Goal: Task Accomplishment & Management: Manage account settings

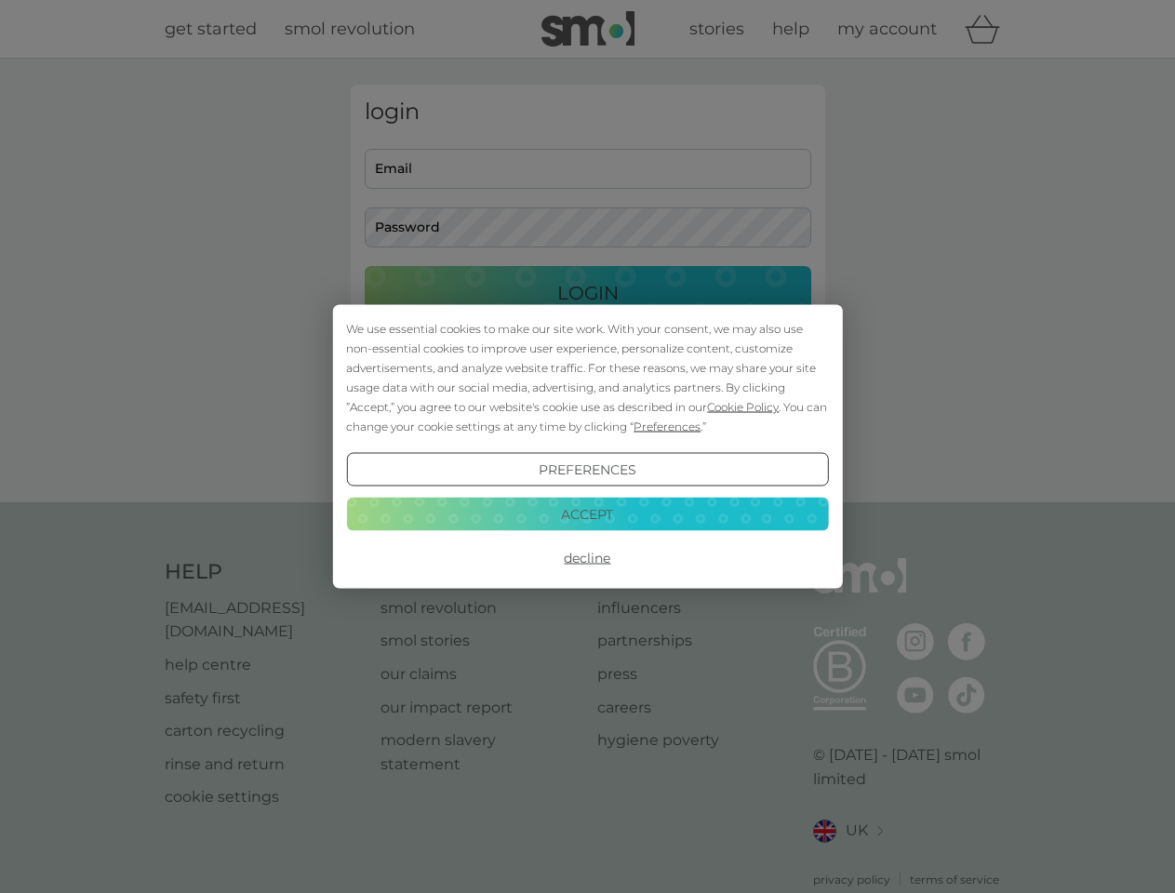
click at [743, 406] on span "Cookie Policy" at bounding box center [743, 407] width 72 height 14
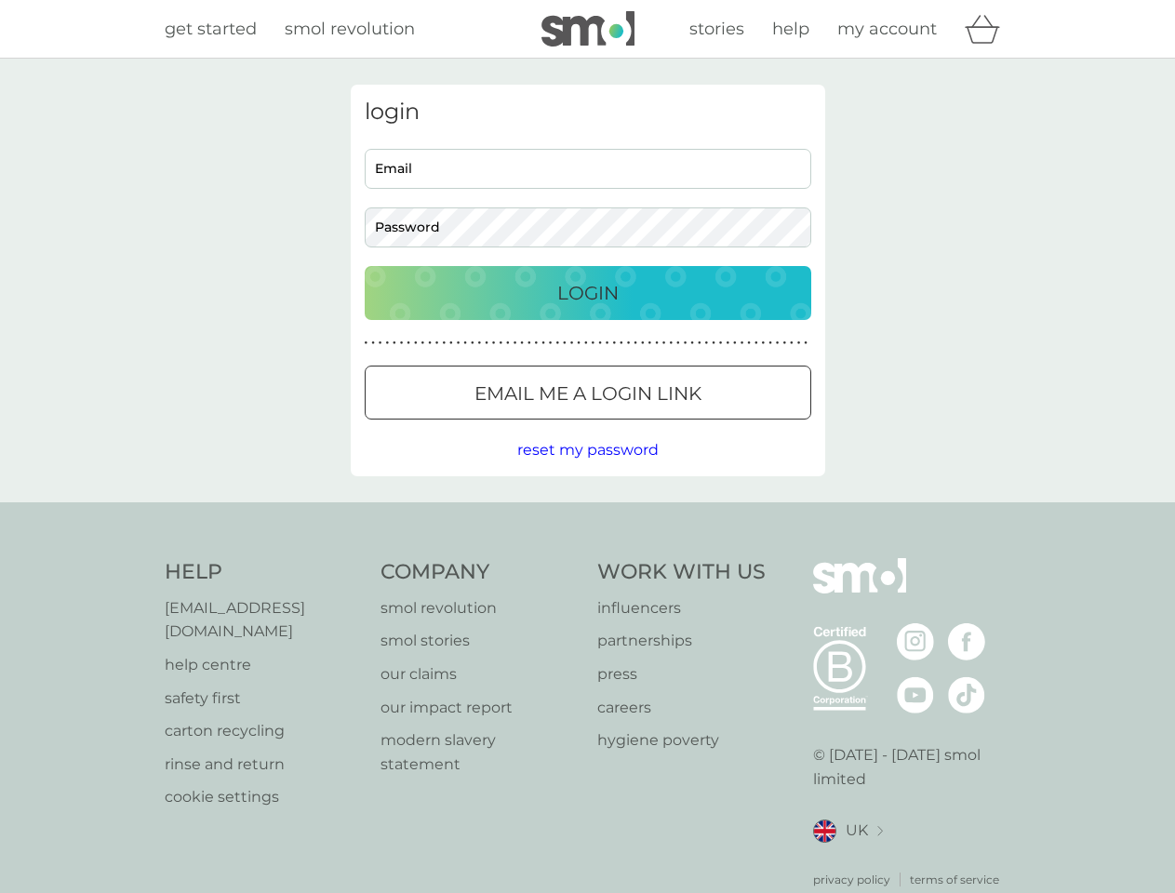
click at [665, 426] on div "login Email Password Login ● ● ● ● ● ● ● ● ● ● ● ● ● ● ● ● ● ● ● ● ● ● ● ● ● ● …" at bounding box center [588, 281] width 474 height 392
click at [587, 470] on div "login Email Password Login ● ● ● ● ● ● ● ● ● ● ● ● ● ● ● ● ● ● ● ● ● ● ● ● ● ● …" at bounding box center [588, 281] width 474 height 392
click at [587, 558] on div "Help [EMAIL_ADDRESS][DOMAIN_NAME] help centre safety first carton recycling rin…" at bounding box center [588, 723] width 846 height 330
click at [587, 513] on div "Help [EMAIL_ADDRESS][DOMAIN_NAME] help centre safety first carton recycling rin…" at bounding box center [587, 723] width 1175 height 442
